Goal: Task Accomplishment & Management: Manage account settings

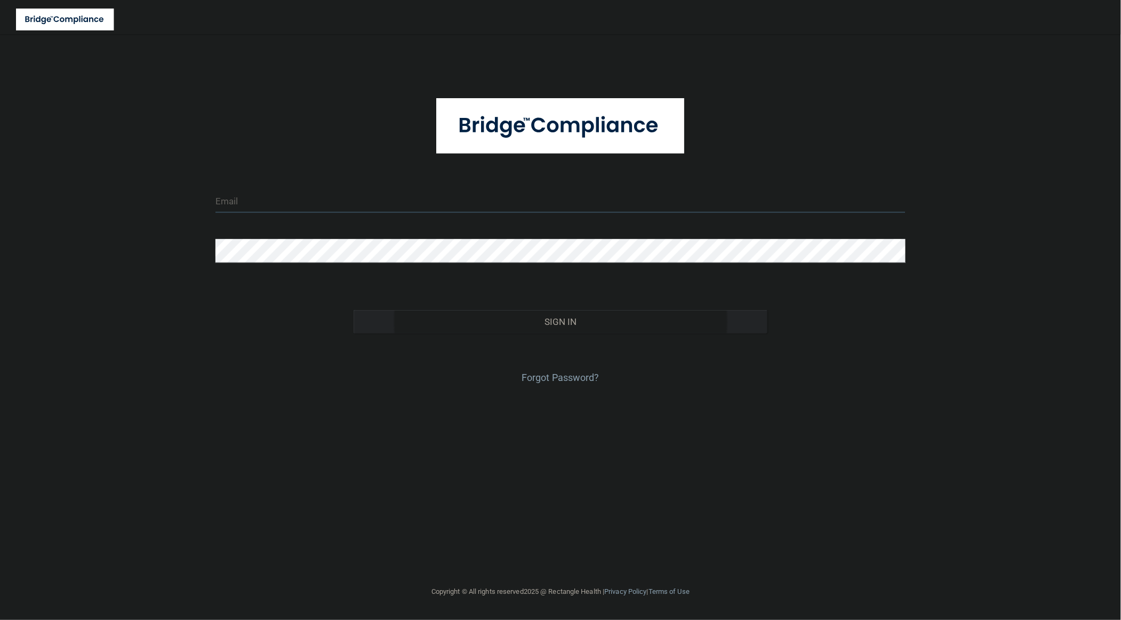
type input "[EMAIL_ADDRESS][DOMAIN_NAME]"
click at [427, 310] on div "Sign In" at bounding box center [560, 311] width 706 height 45
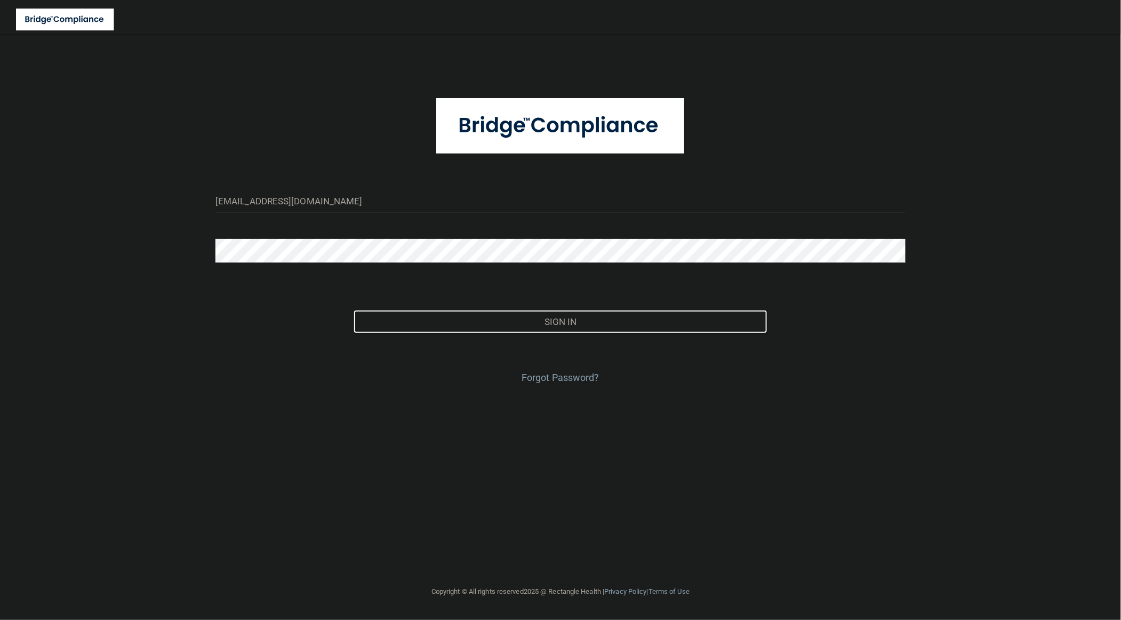
drag, startPoint x: 417, startPoint y: 318, endPoint x: 353, endPoint y: 317, distance: 64.6
click at [417, 318] on button "Sign In" at bounding box center [561, 321] width 414 height 23
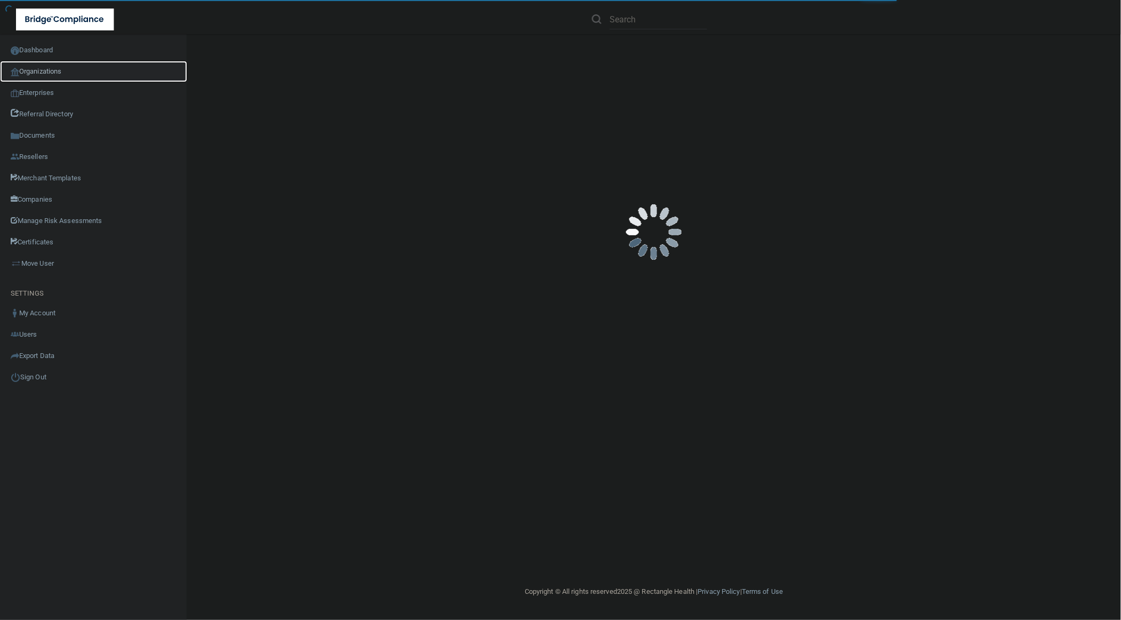
click at [82, 70] on link "Organizations" at bounding box center [93, 71] width 187 height 21
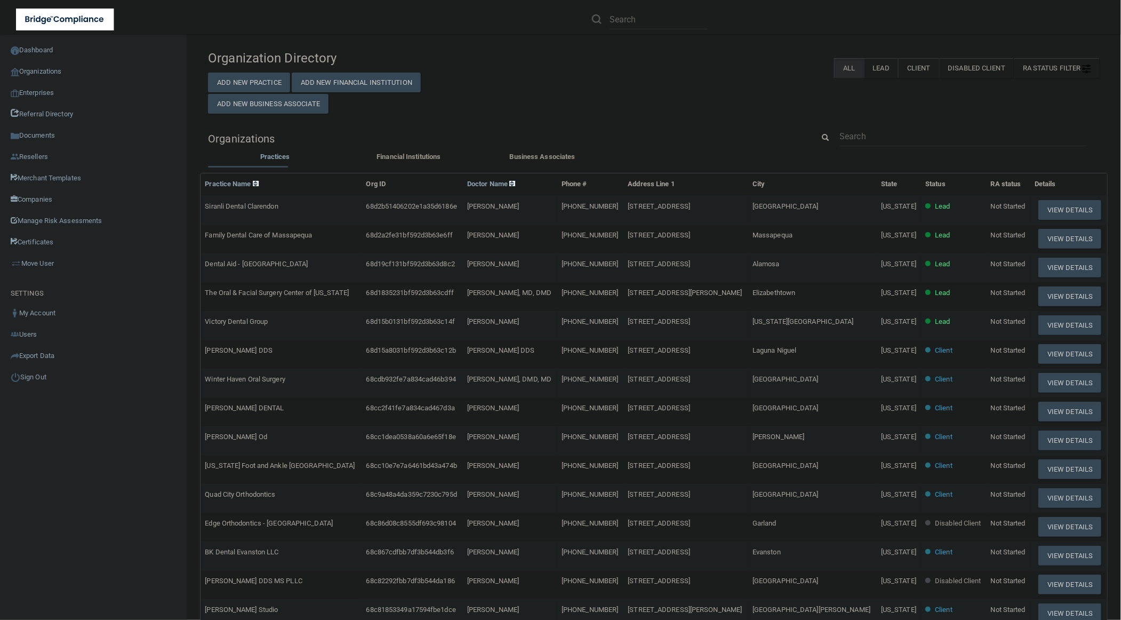
click at [943, 142] on div "Organizations" at bounding box center [654, 138] width 908 height 24
click at [937, 137] on input "text" at bounding box center [963, 136] width 246 height 20
paste input "[GEOGRAPHIC_DATA]"
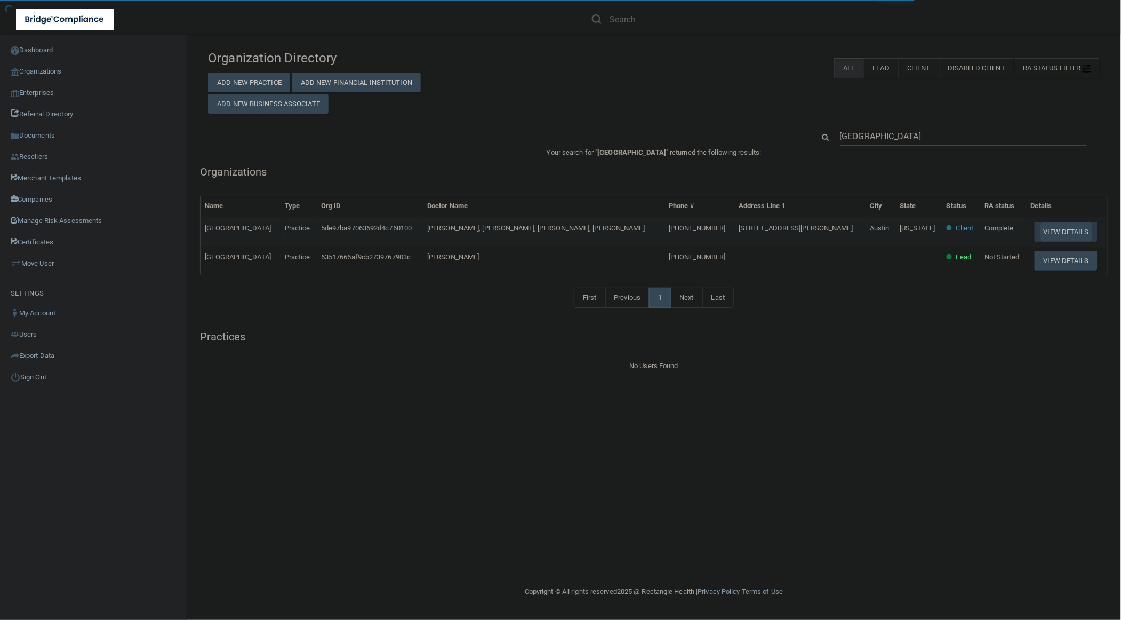
type input "[GEOGRAPHIC_DATA]"
click at [1067, 227] on button "View Details" at bounding box center [1066, 232] width 63 height 20
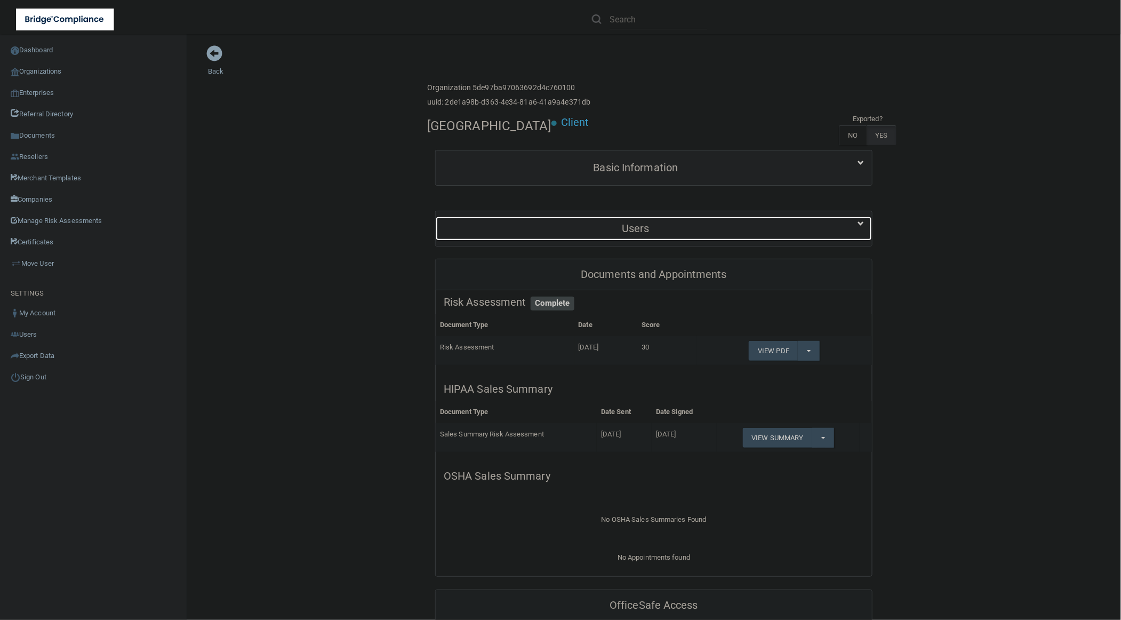
click at [531, 220] on div "Users" at bounding box center [636, 229] width 400 height 24
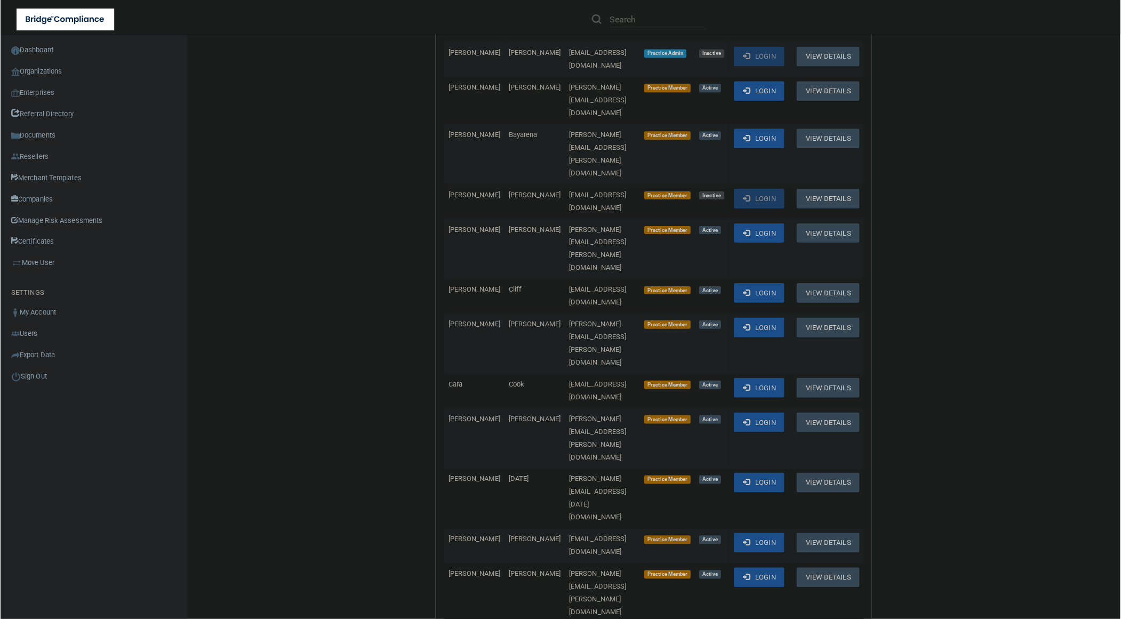
scroll to position [71, 0]
